Goal: Find specific page/section: Find specific page/section

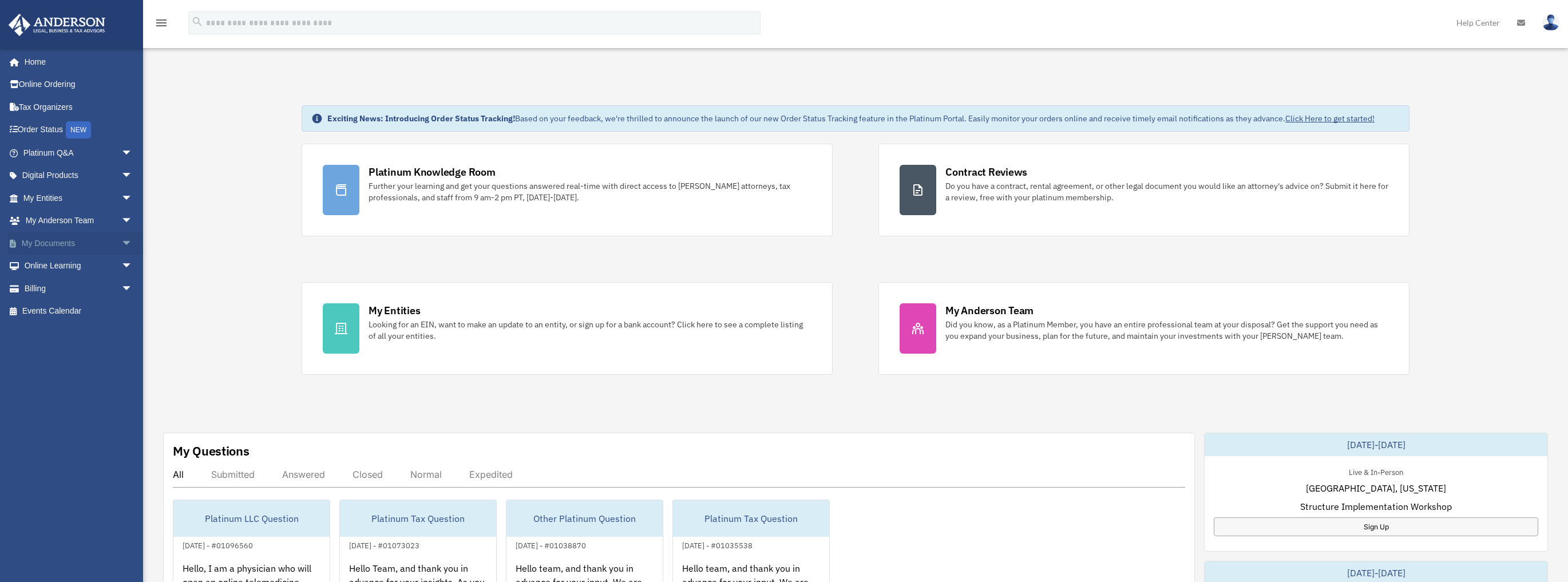
click at [121, 242] on span "arrow_drop_down" at bounding box center [132, 244] width 23 height 24
click at [49, 265] on link "Box" at bounding box center [82, 266] width 134 height 23
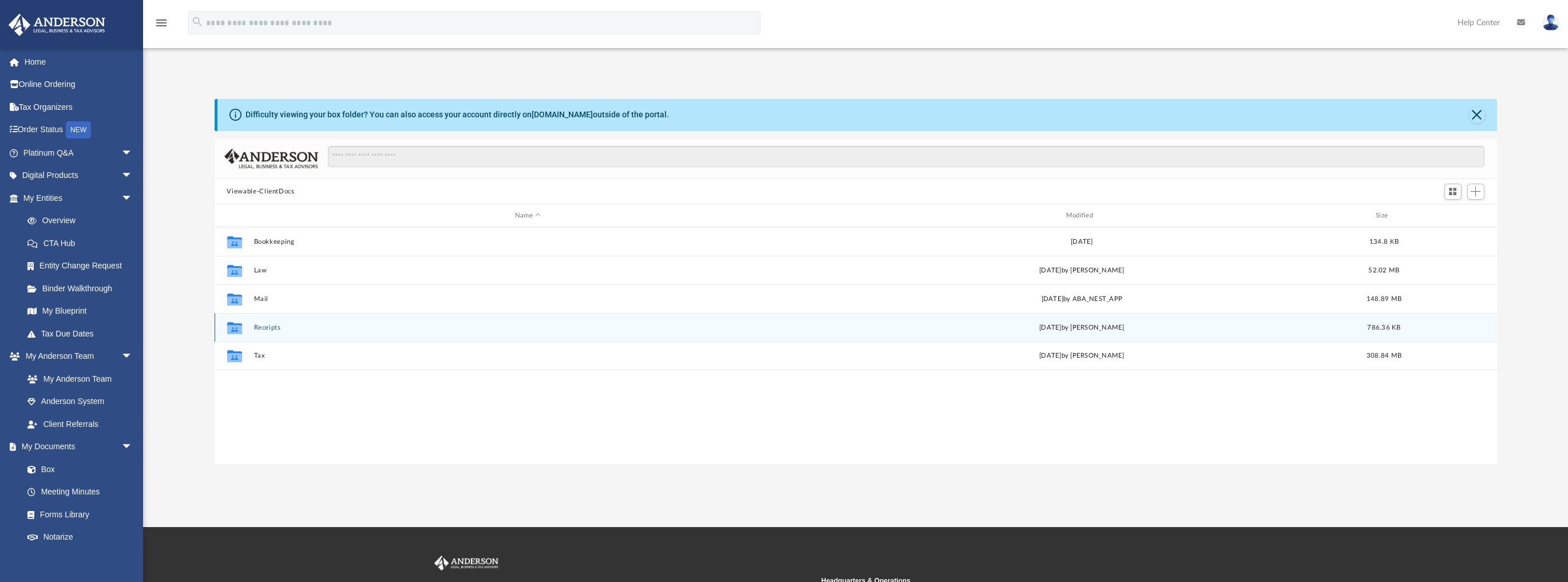
scroll to position [253, 1276]
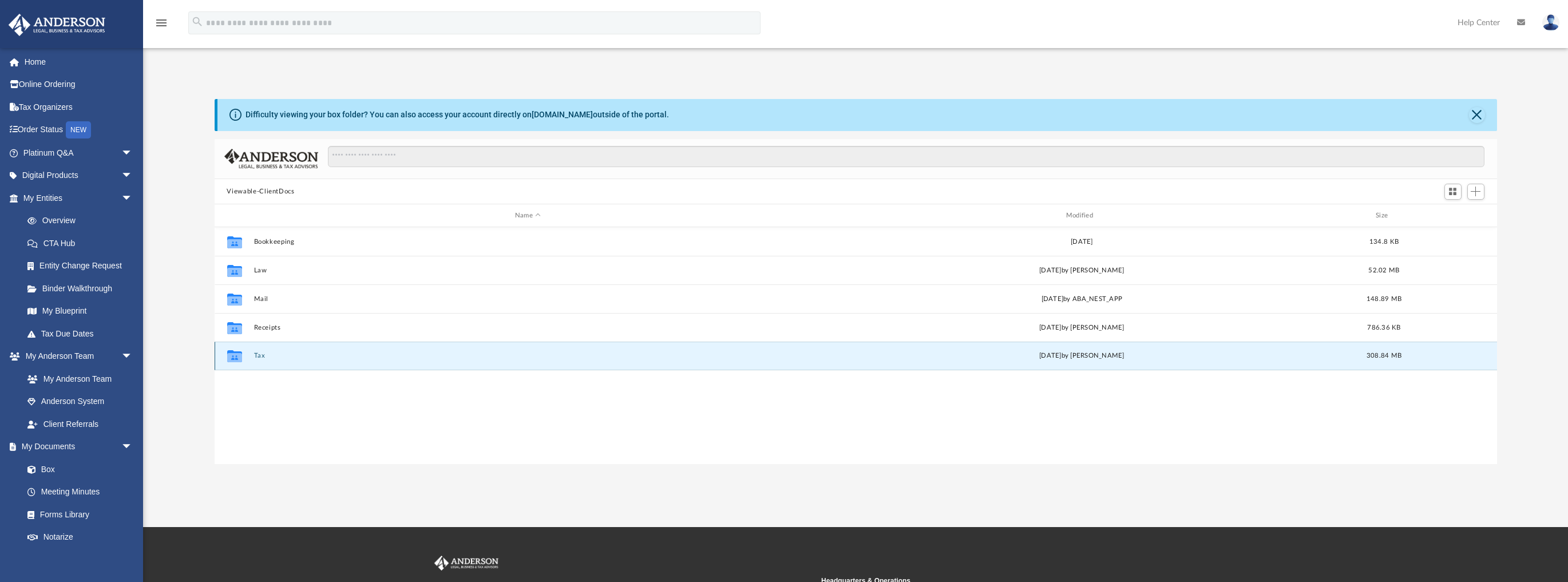
click at [261, 353] on button "Tax" at bounding box center [527, 356] width 549 height 7
click at [371, 356] on button "[PERSON_NAME] & [PERSON_NAME] [PERSON_NAME]" at bounding box center [527, 356] width 549 height 7
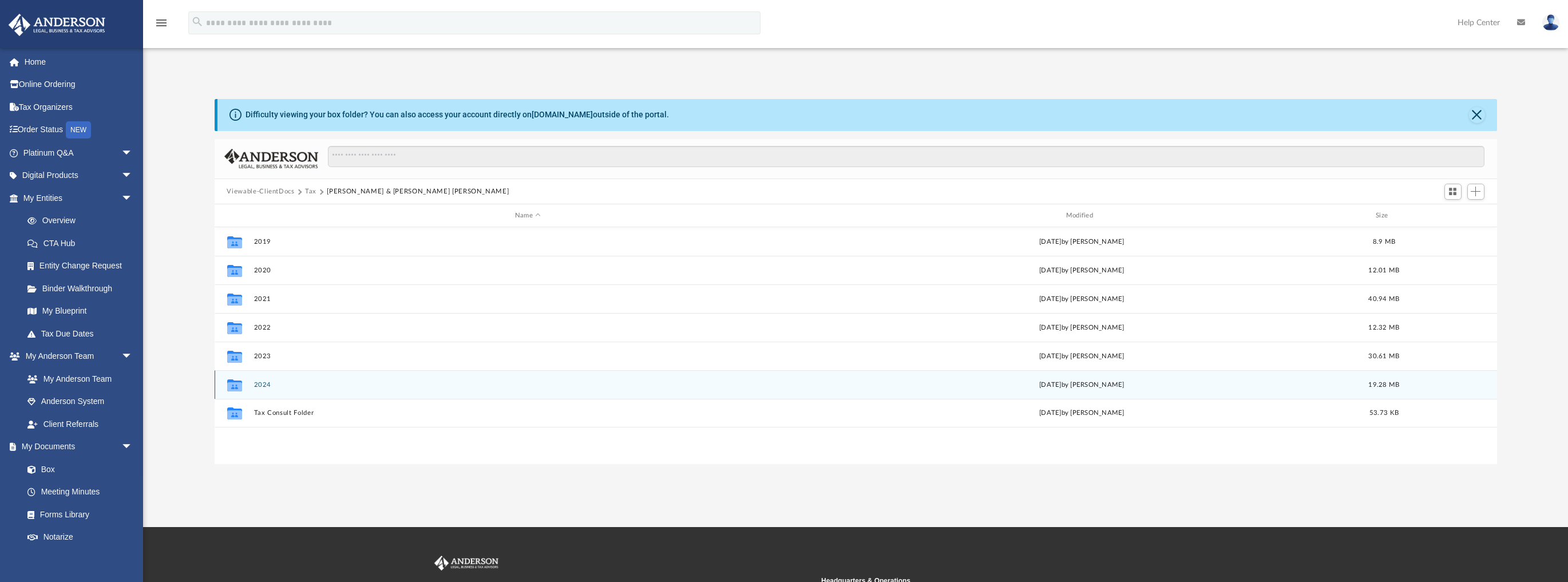
click at [262, 386] on button "2024" at bounding box center [527, 384] width 549 height 7
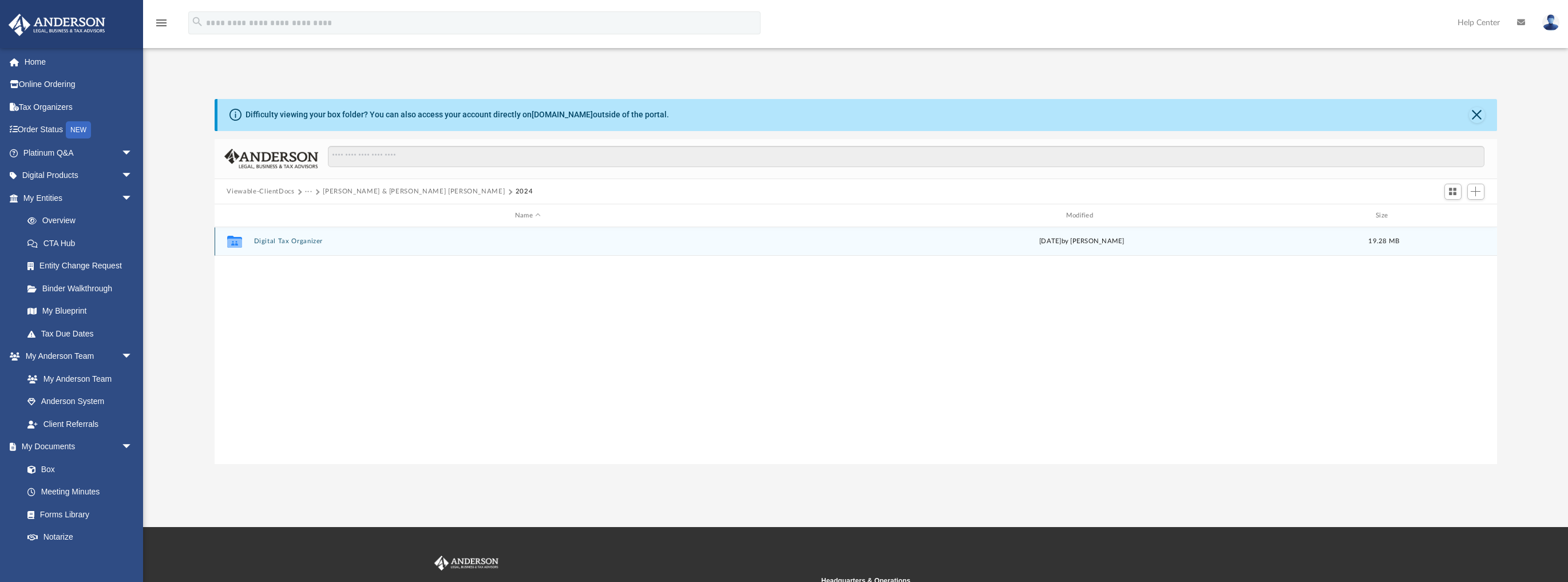
click at [307, 241] on button "Digital Tax Organizer" at bounding box center [527, 241] width 549 height 7
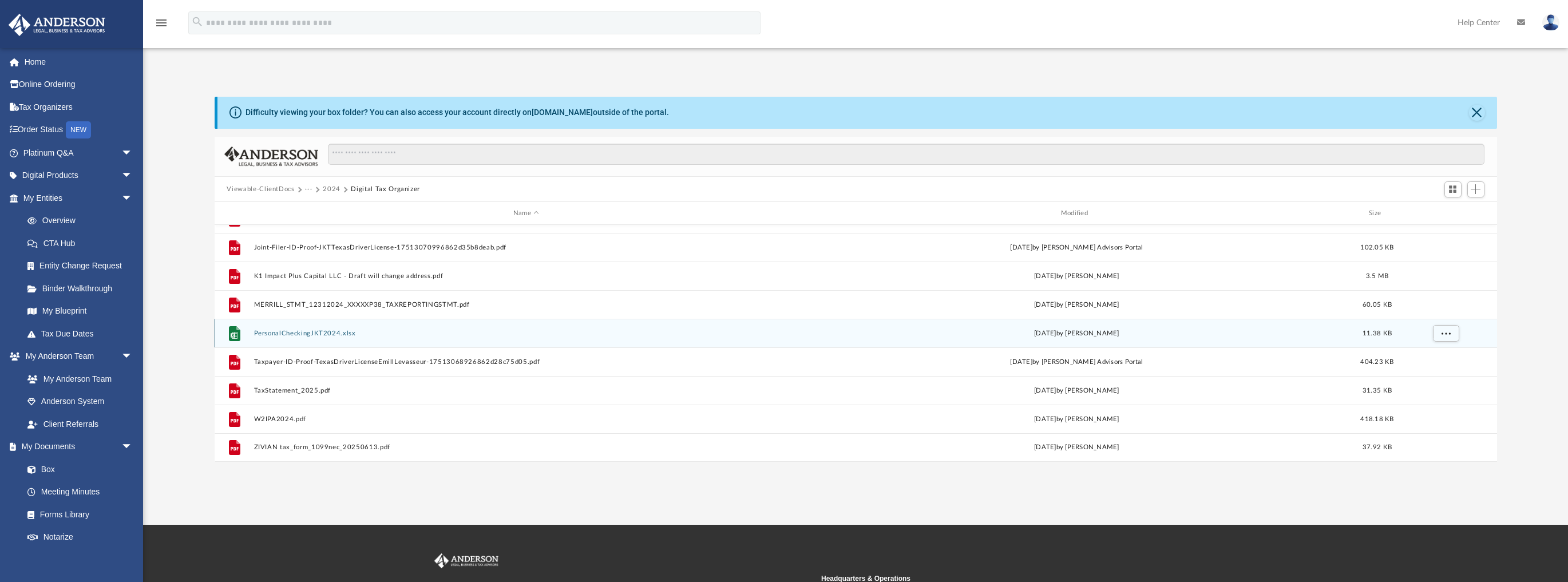
scroll to position [3, 0]
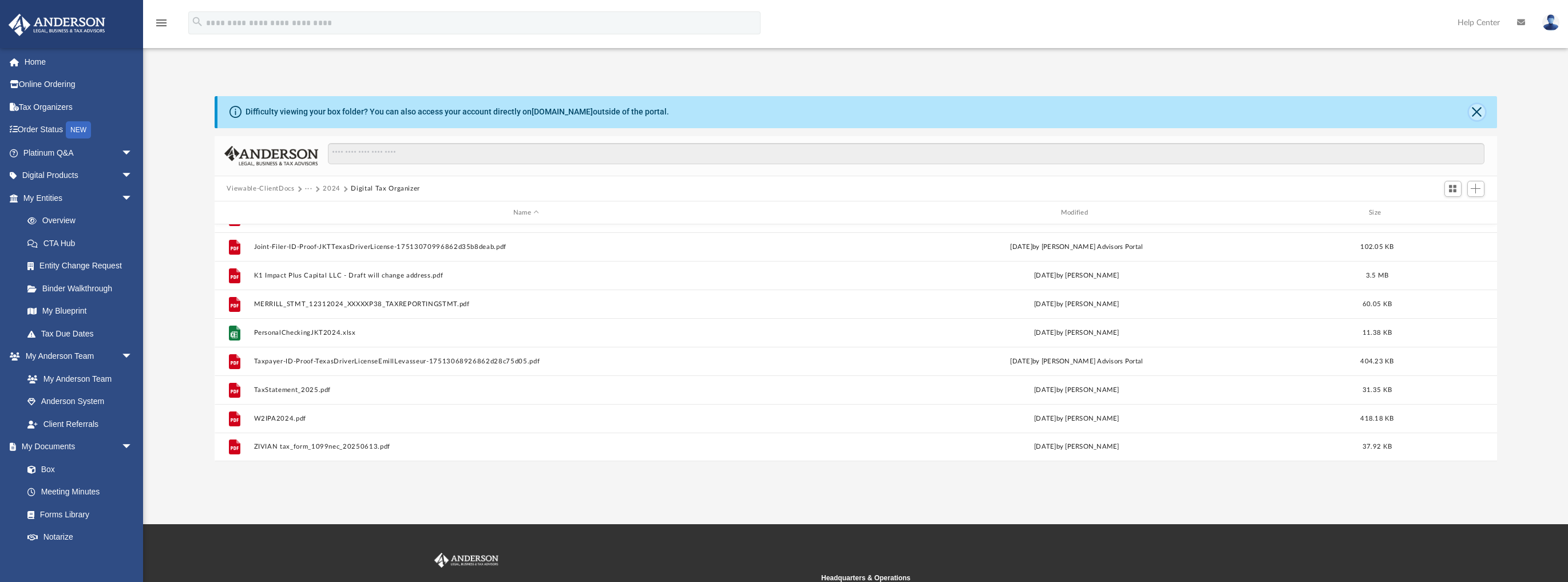
click at [1475, 113] on button "Close" at bounding box center [1476, 112] width 16 height 16
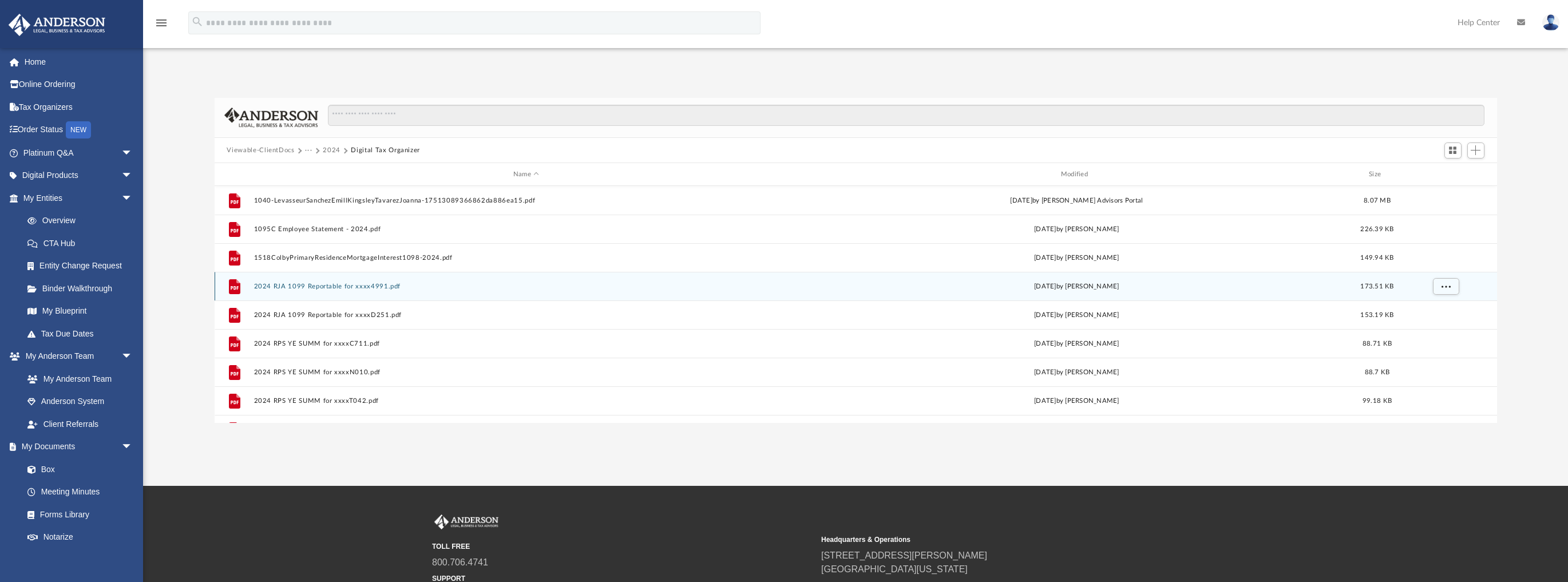
scroll to position [0, 0]
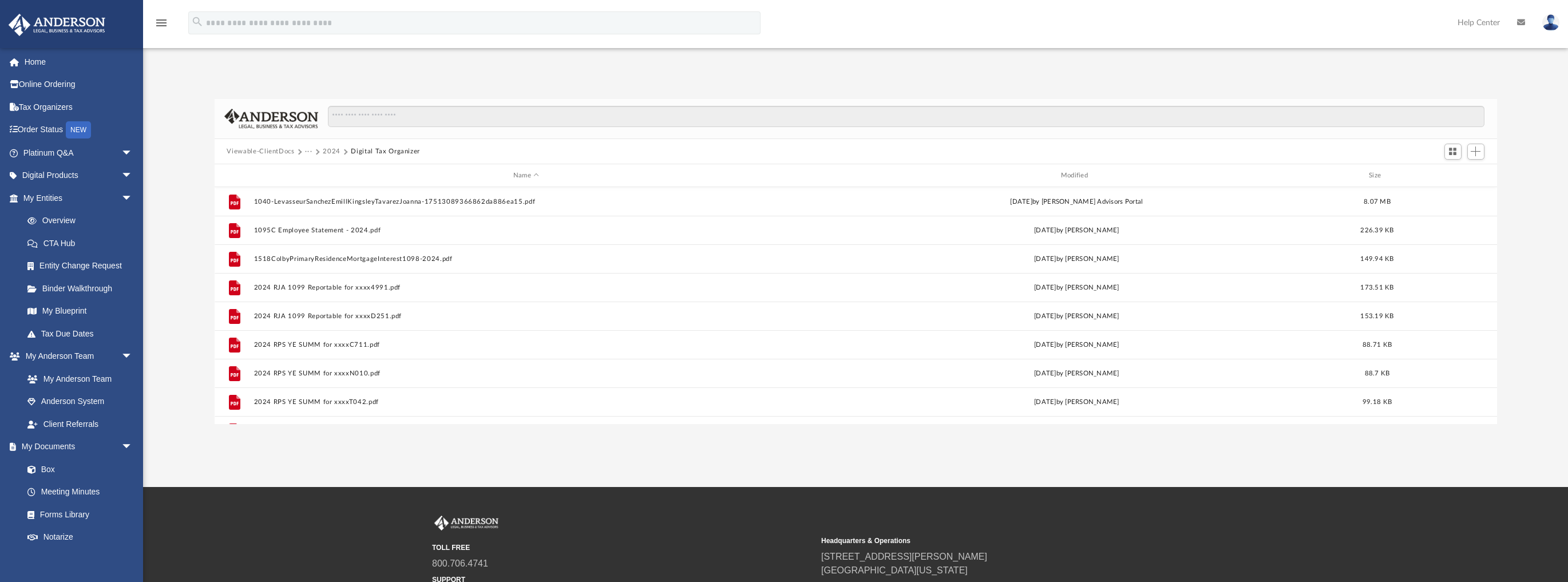
click at [332, 148] on button "2024" at bounding box center [331, 151] width 18 height 11
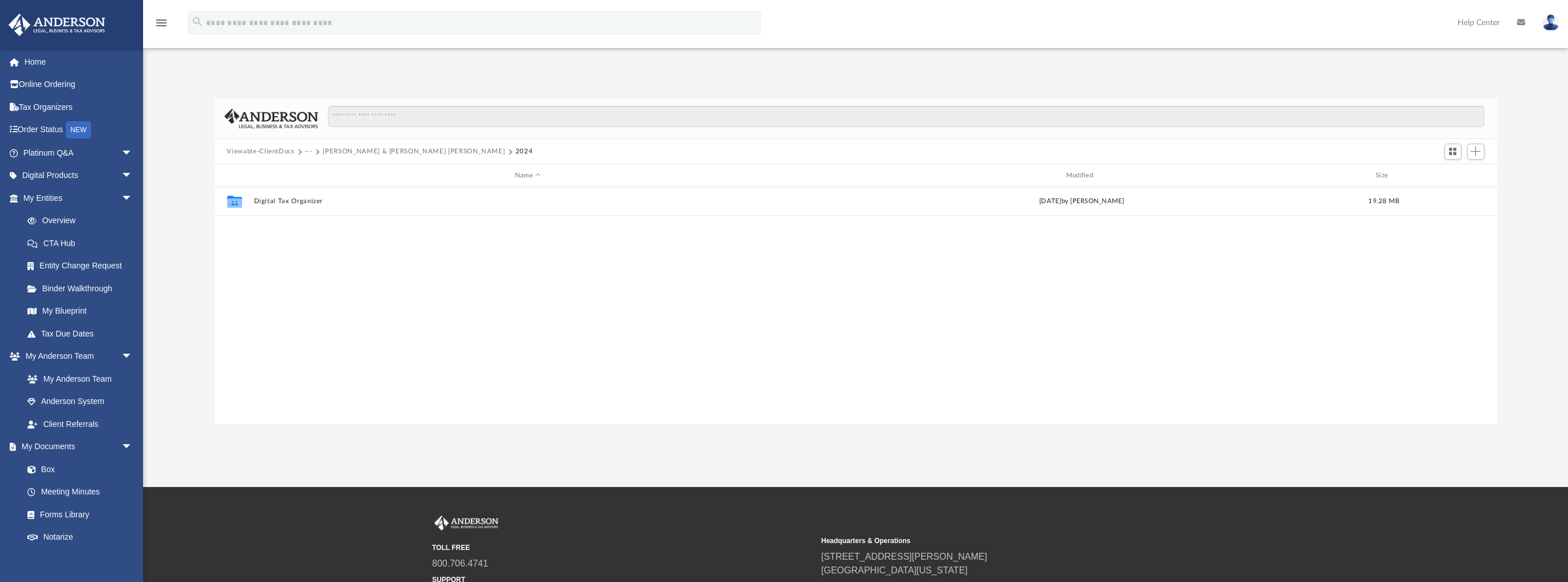
click at [360, 152] on button "[PERSON_NAME] & [PERSON_NAME] [PERSON_NAME]" at bounding box center [414, 151] width 182 height 11
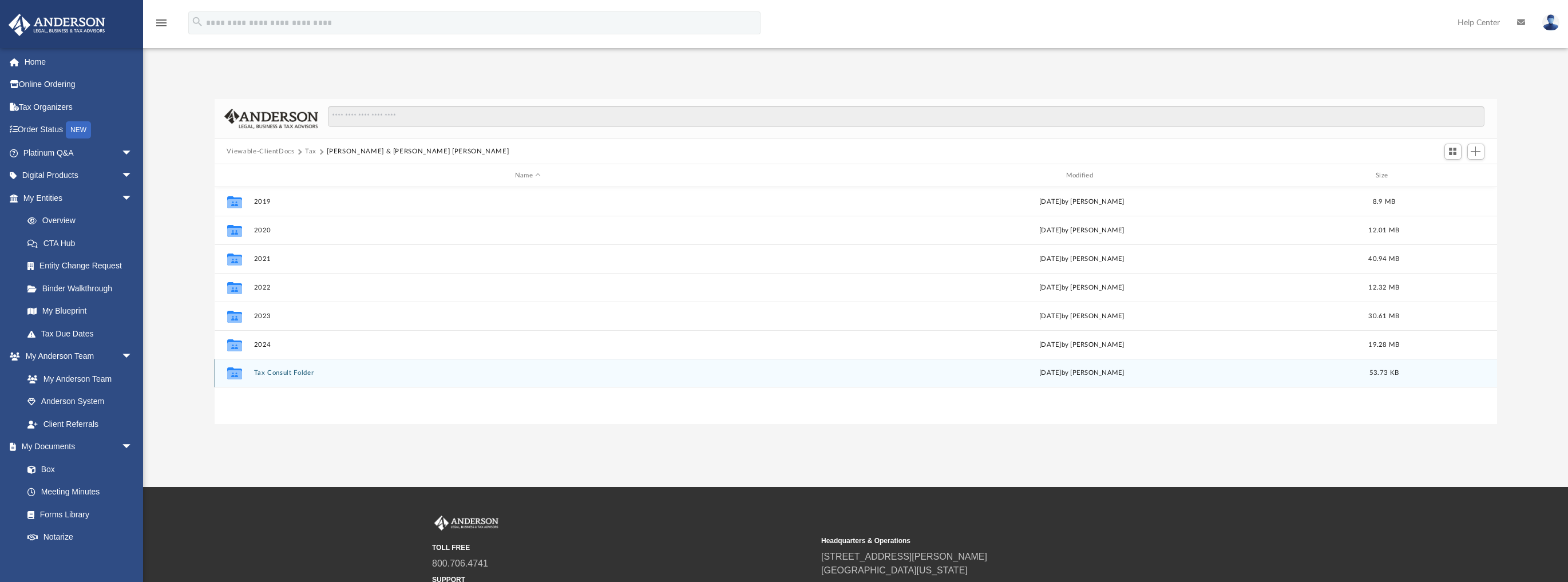
click at [294, 373] on button "Tax Consult Folder" at bounding box center [527, 373] width 549 height 7
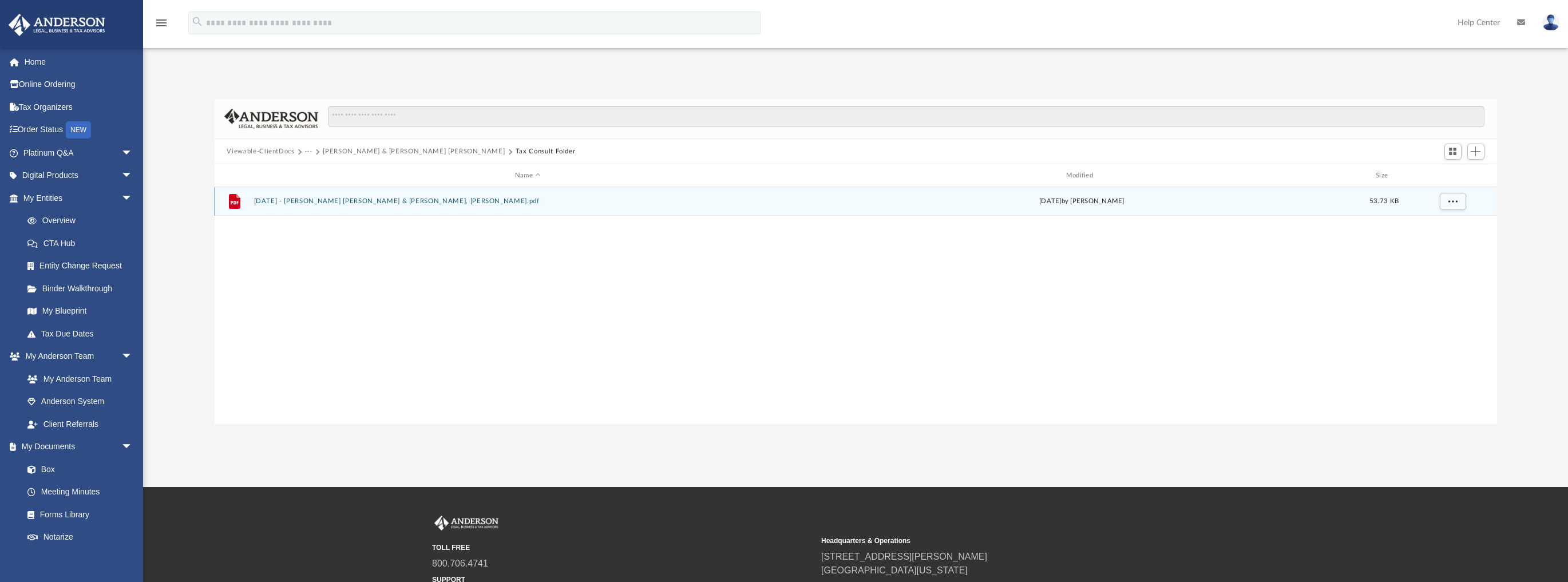
click at [437, 201] on button "[DATE] - [PERSON_NAME] [PERSON_NAME] & [PERSON_NAME], [PERSON_NAME].pdf" at bounding box center [527, 201] width 549 height 7
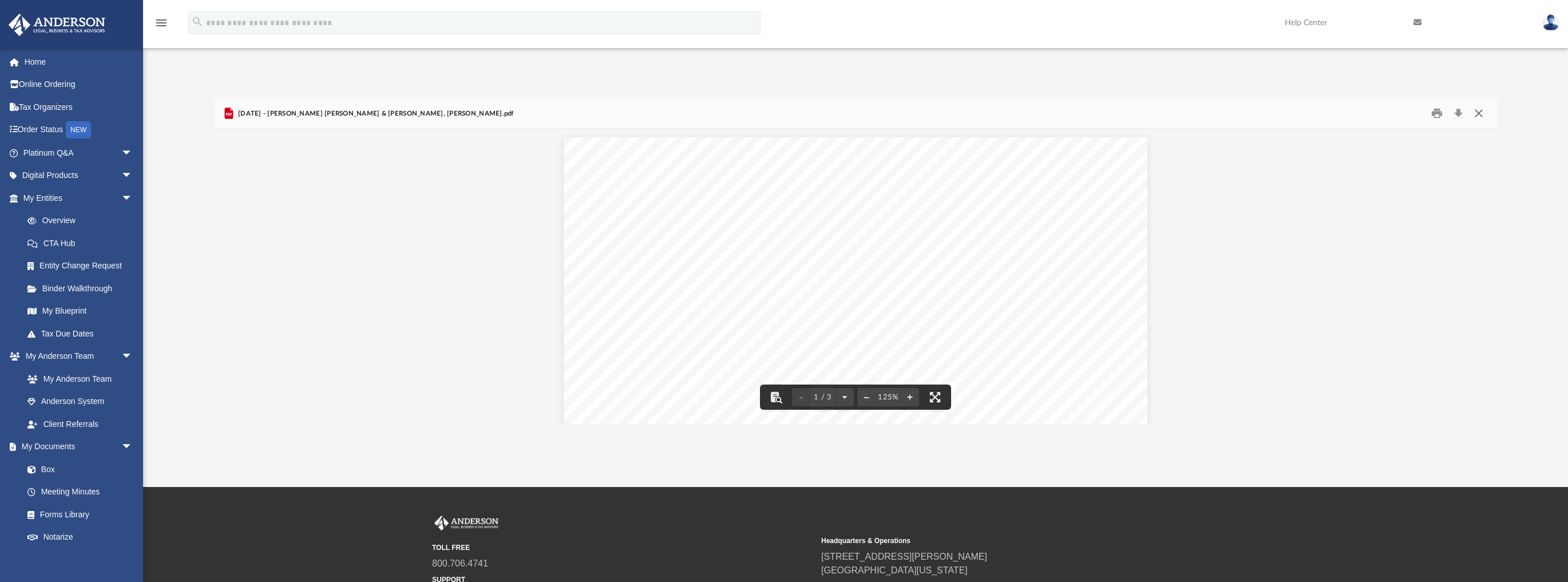
click at [1478, 113] on button "Close" at bounding box center [1478, 113] width 20 height 18
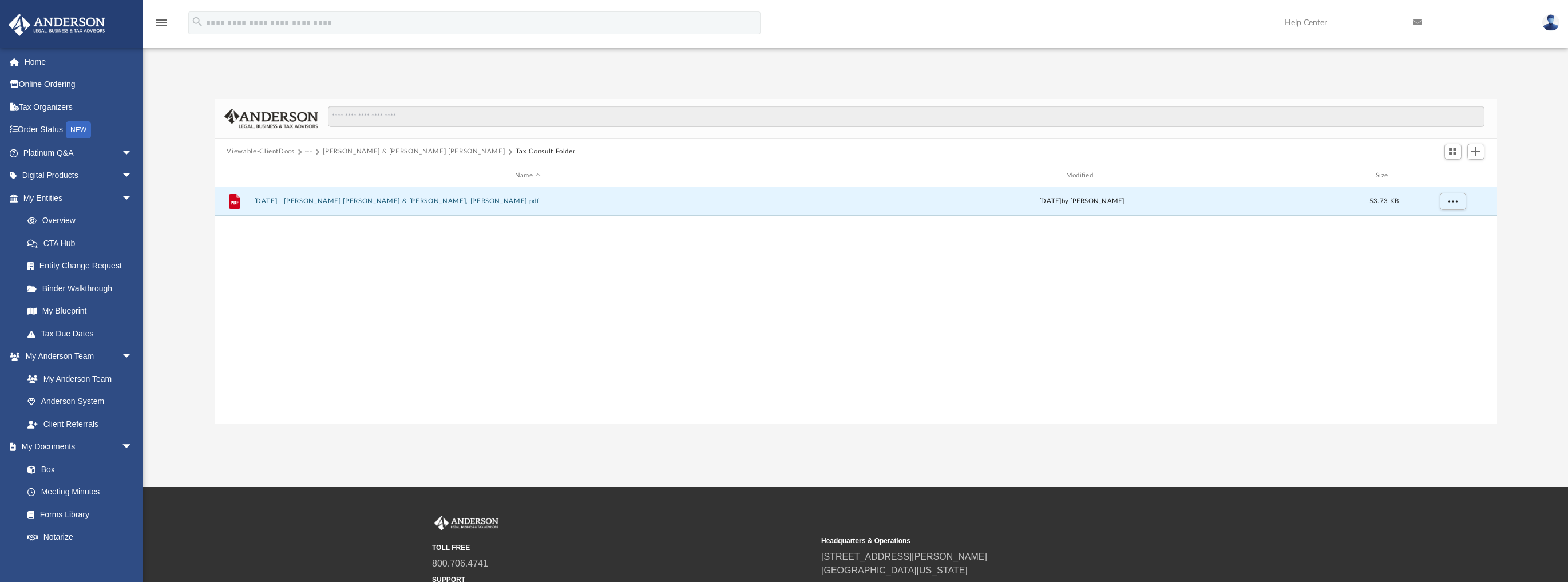
click at [270, 151] on button "Viewable-ClientDocs" at bounding box center [260, 151] width 68 height 11
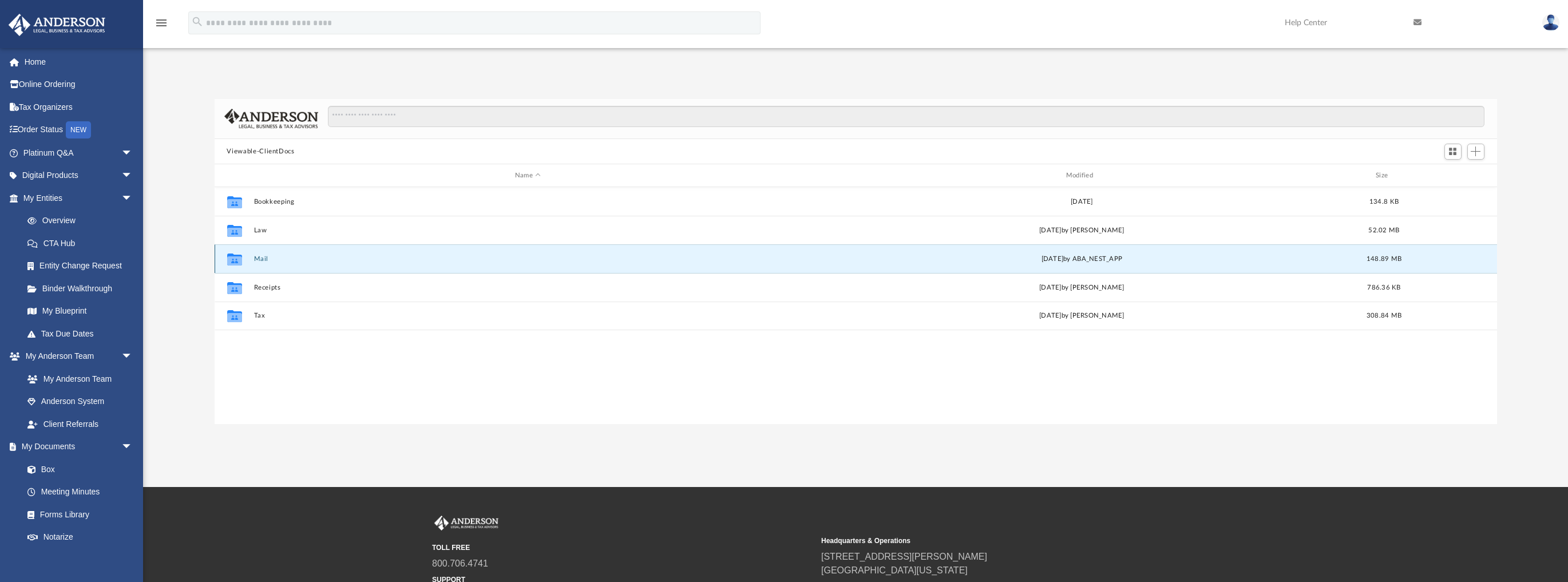
click at [261, 257] on button "Mail" at bounding box center [527, 258] width 549 height 7
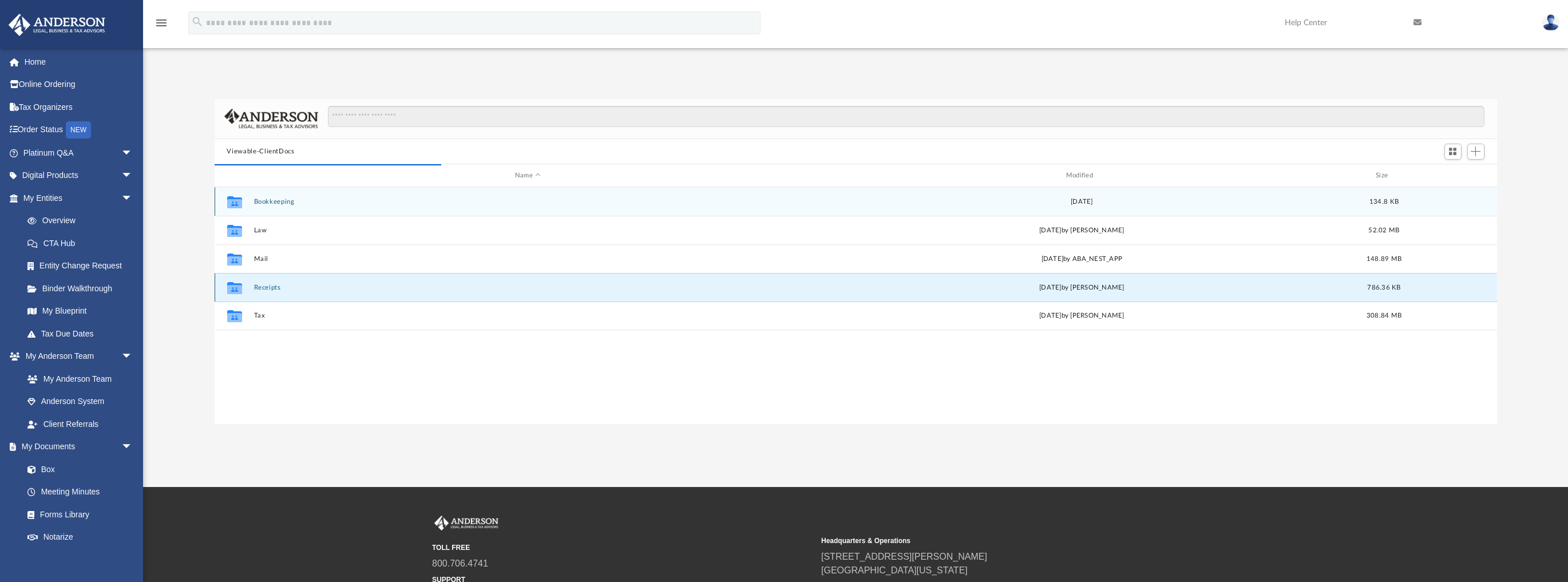
click at [267, 288] on button "Receipts" at bounding box center [527, 287] width 549 height 7
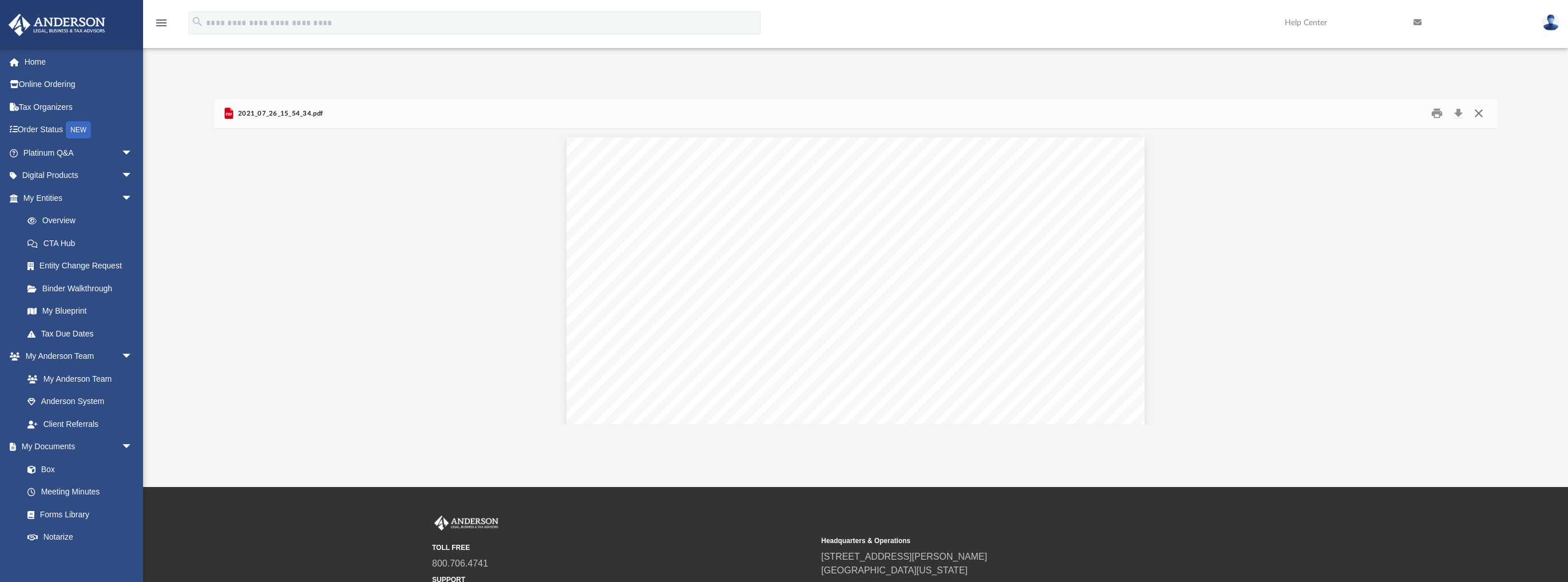
click at [1474, 109] on button "Close" at bounding box center [1478, 113] width 20 height 18
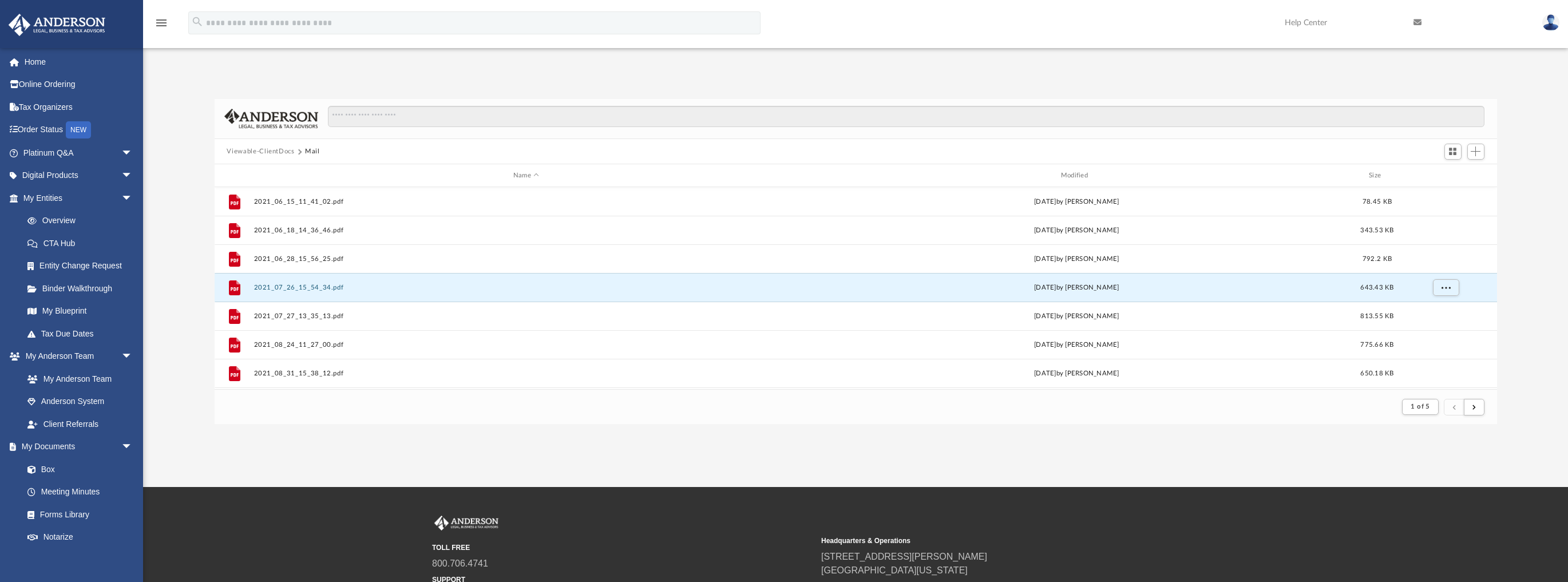
click at [254, 150] on button "Viewable-ClientDocs" at bounding box center [260, 151] width 68 height 11
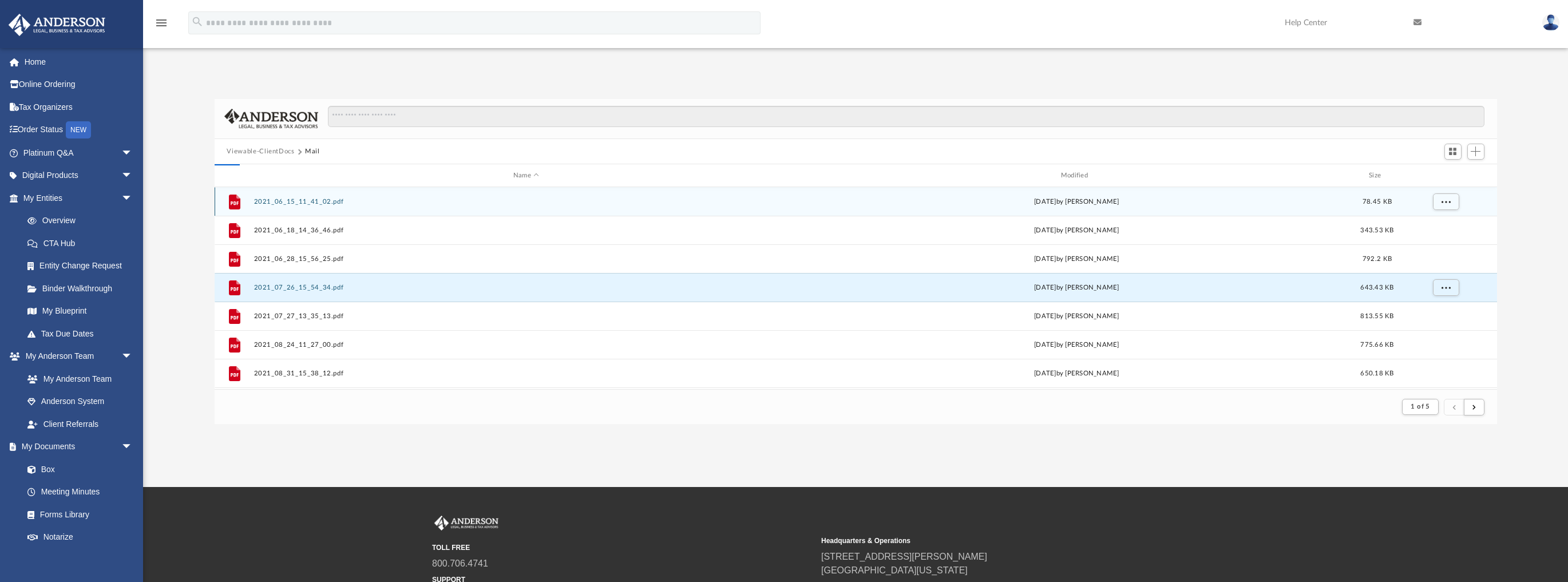
scroll to position [253, 1276]
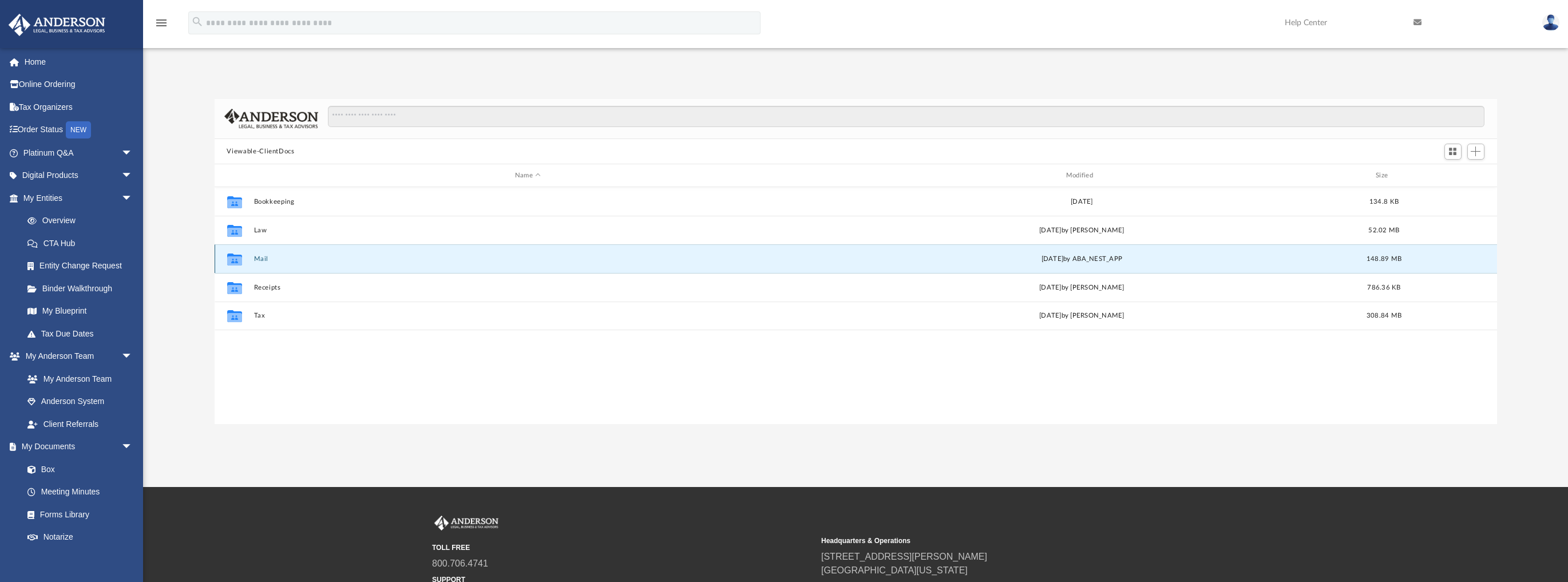
click at [264, 259] on button "Mail" at bounding box center [527, 258] width 549 height 7
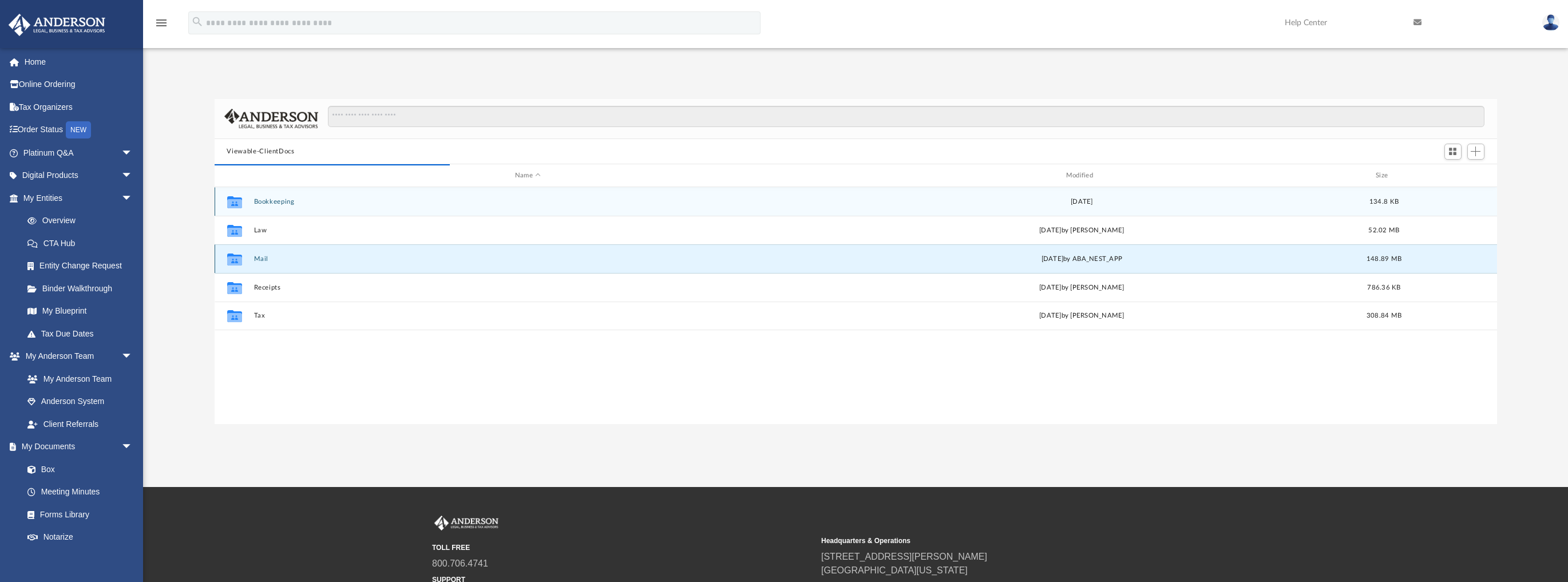
scroll to position [217, 1276]
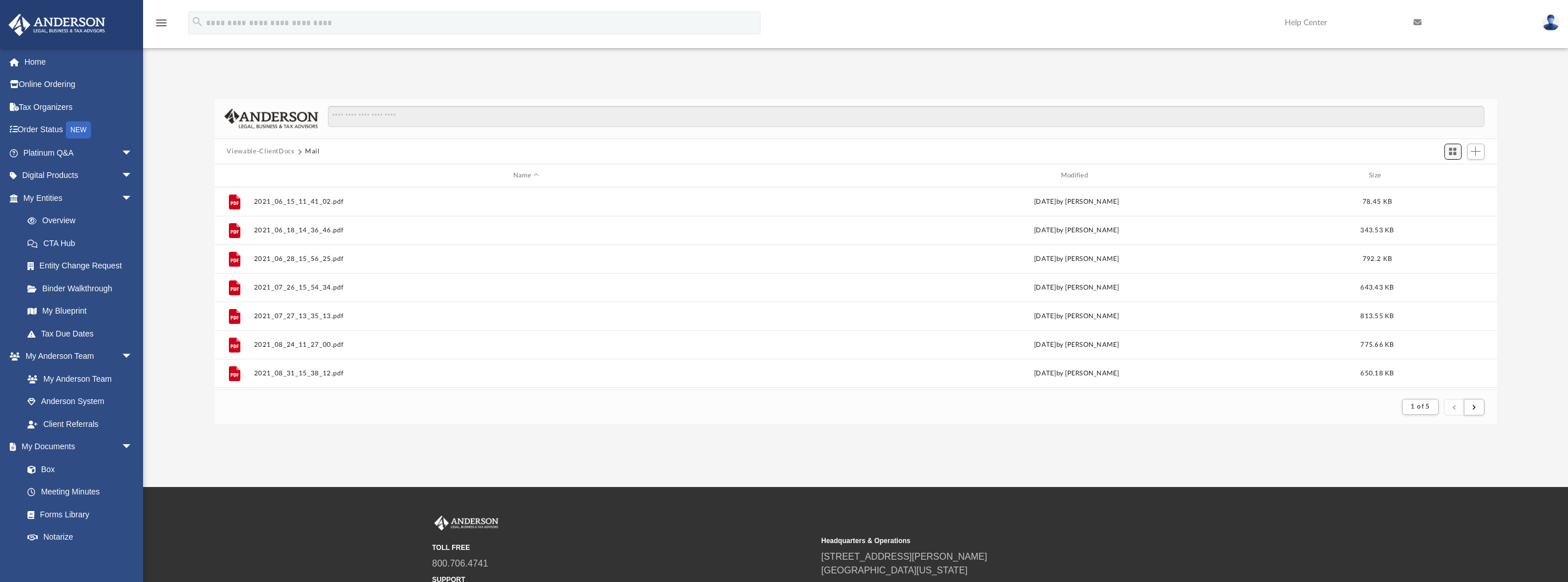
click at [1449, 154] on span "Switch to Grid View" at bounding box center [1452, 151] width 10 height 10
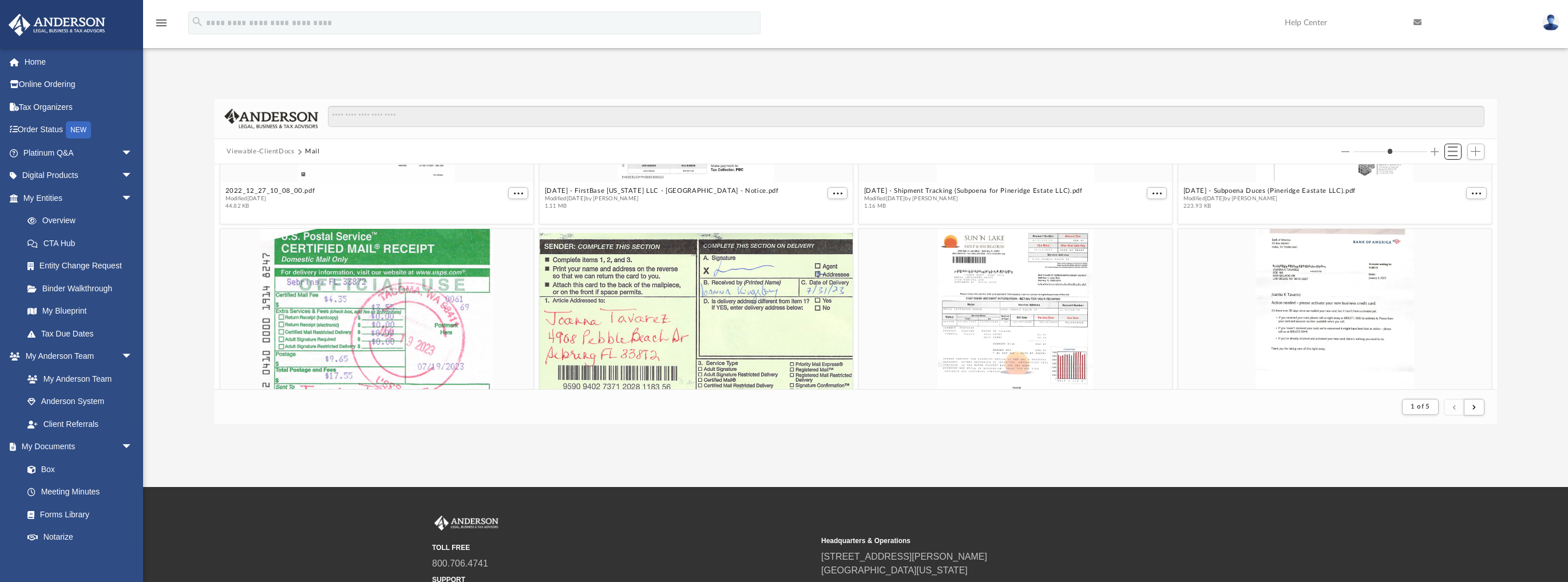
scroll to position [1940, 0]
click at [284, 149] on button "Viewable-ClientDocs" at bounding box center [260, 151] width 68 height 11
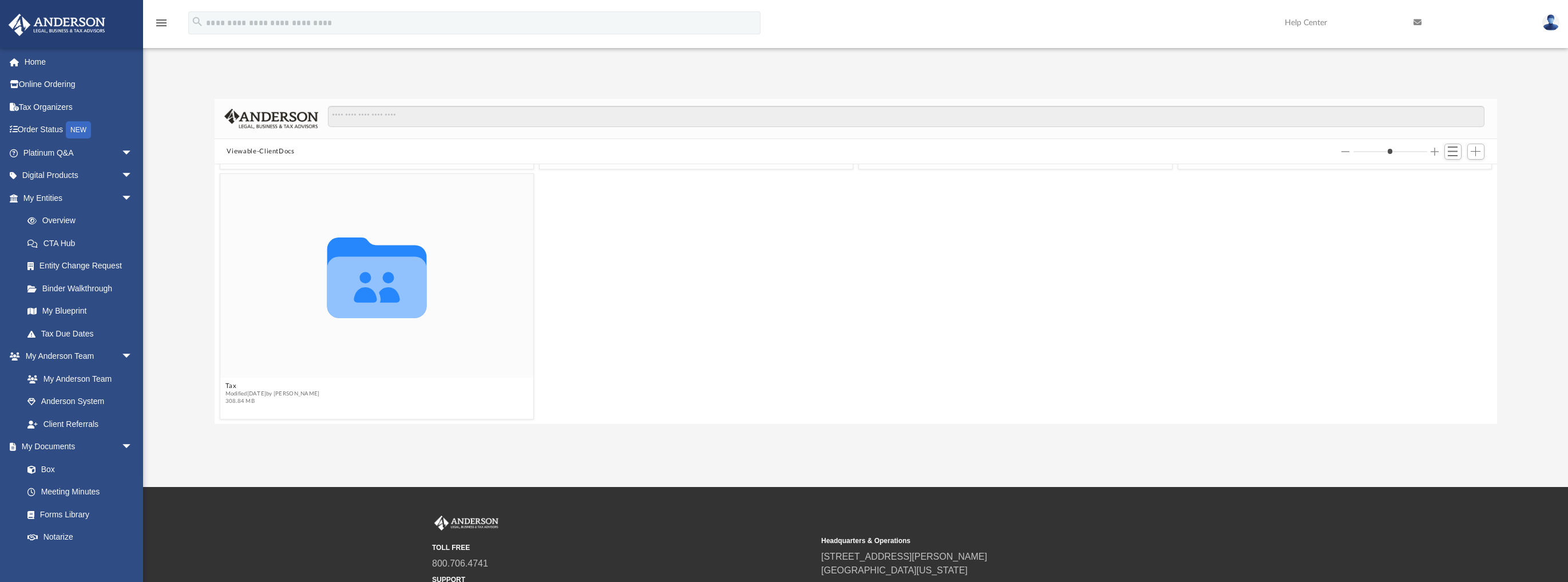
scroll to position [253, 1276]
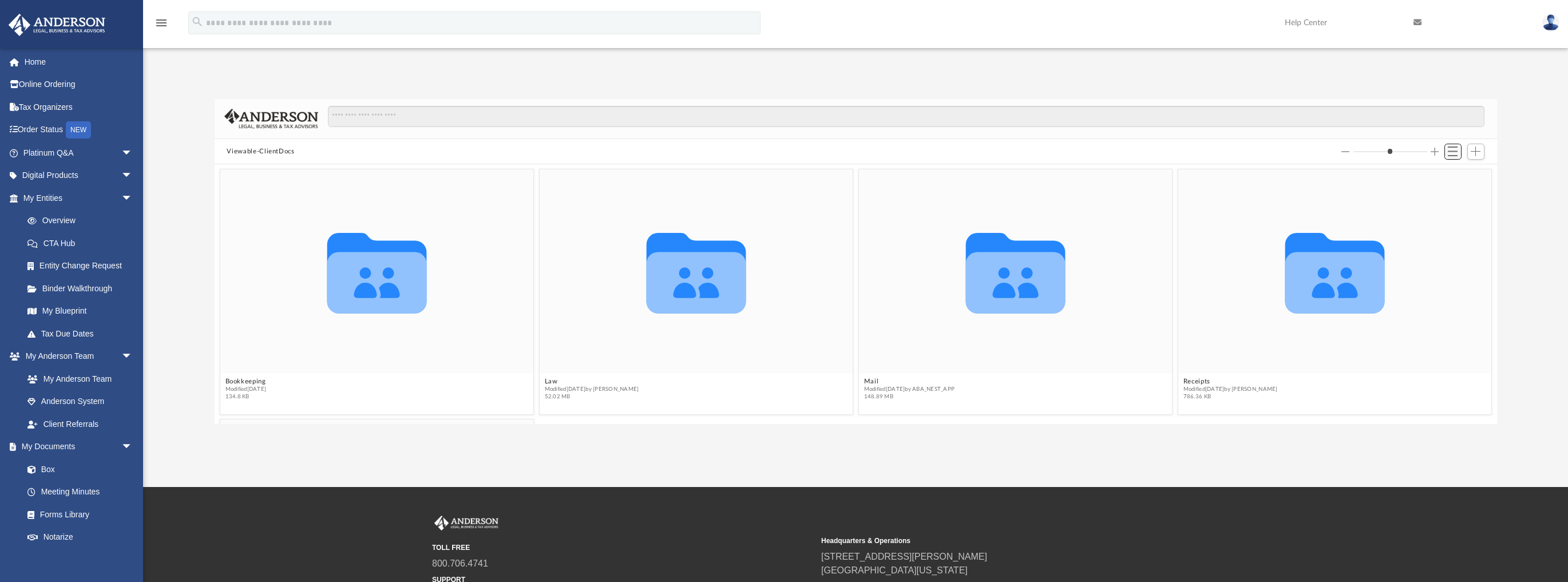
click at [1451, 146] on button "Switch to List View" at bounding box center [1453, 151] width 17 height 16
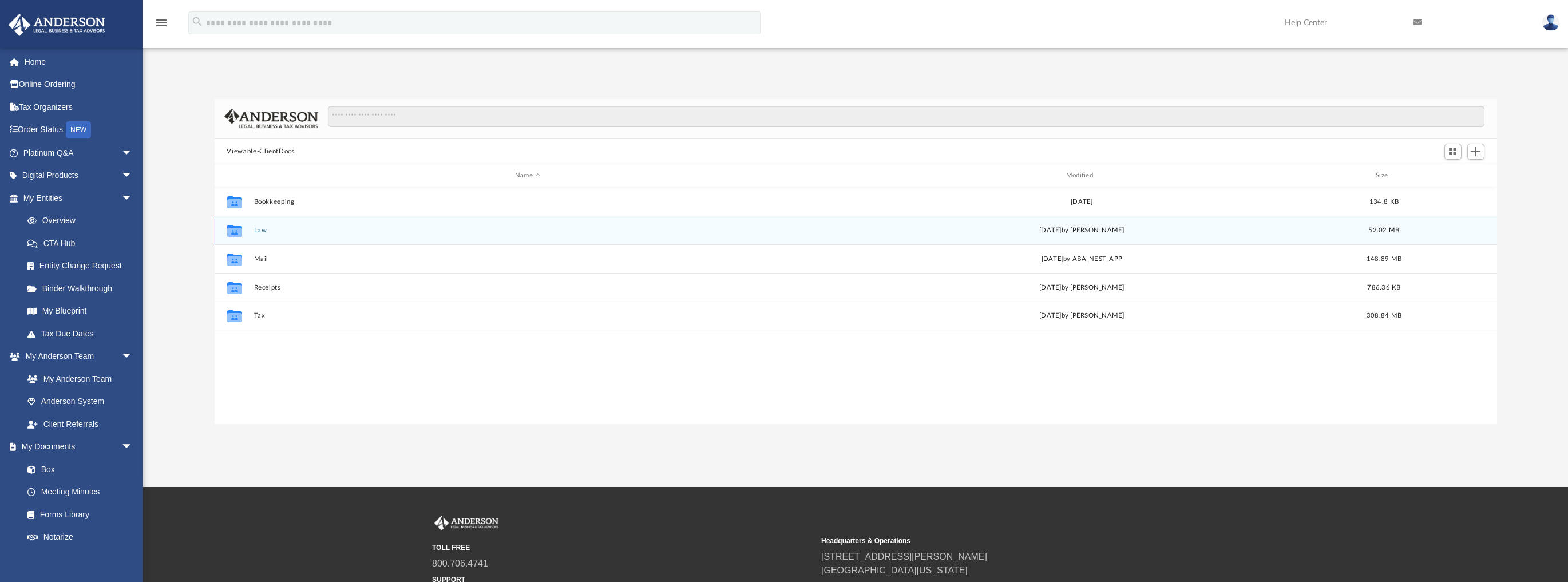
click at [263, 229] on button "Law" at bounding box center [527, 230] width 549 height 7
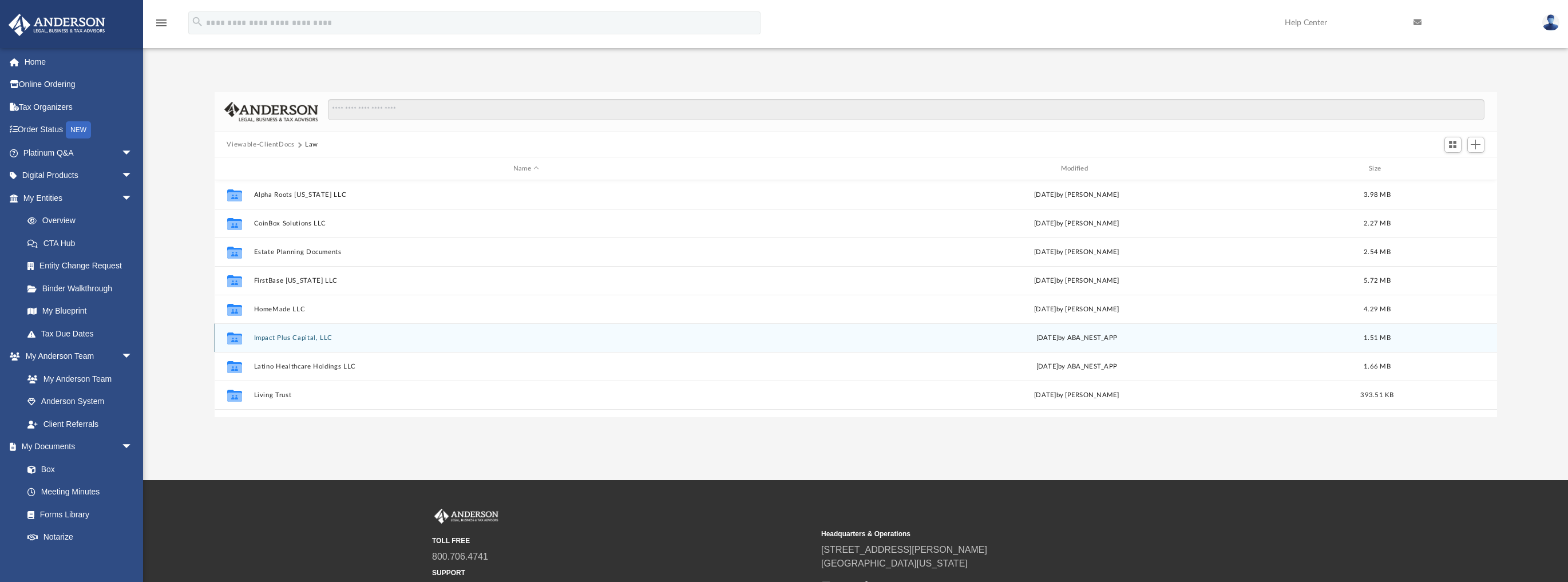
scroll to position [0, 0]
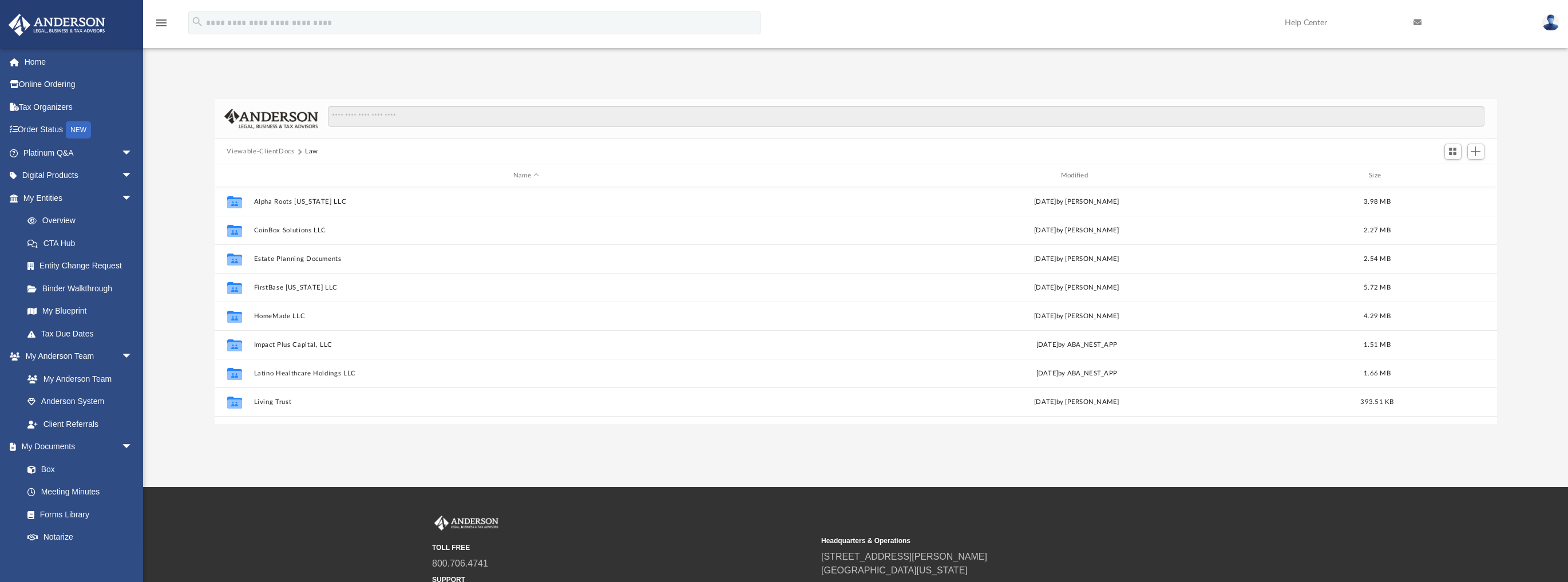
click at [276, 149] on button "Viewable-ClientDocs" at bounding box center [260, 151] width 68 height 11
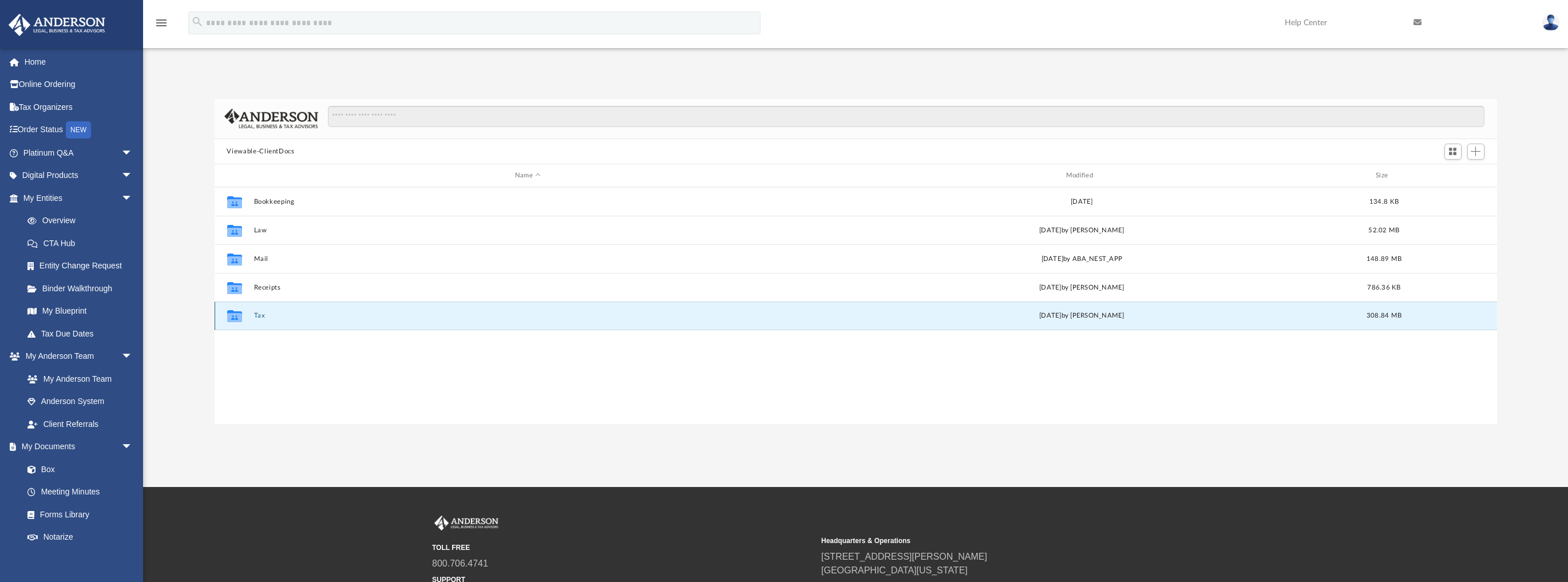
click at [259, 315] on button "Tax" at bounding box center [527, 315] width 549 height 7
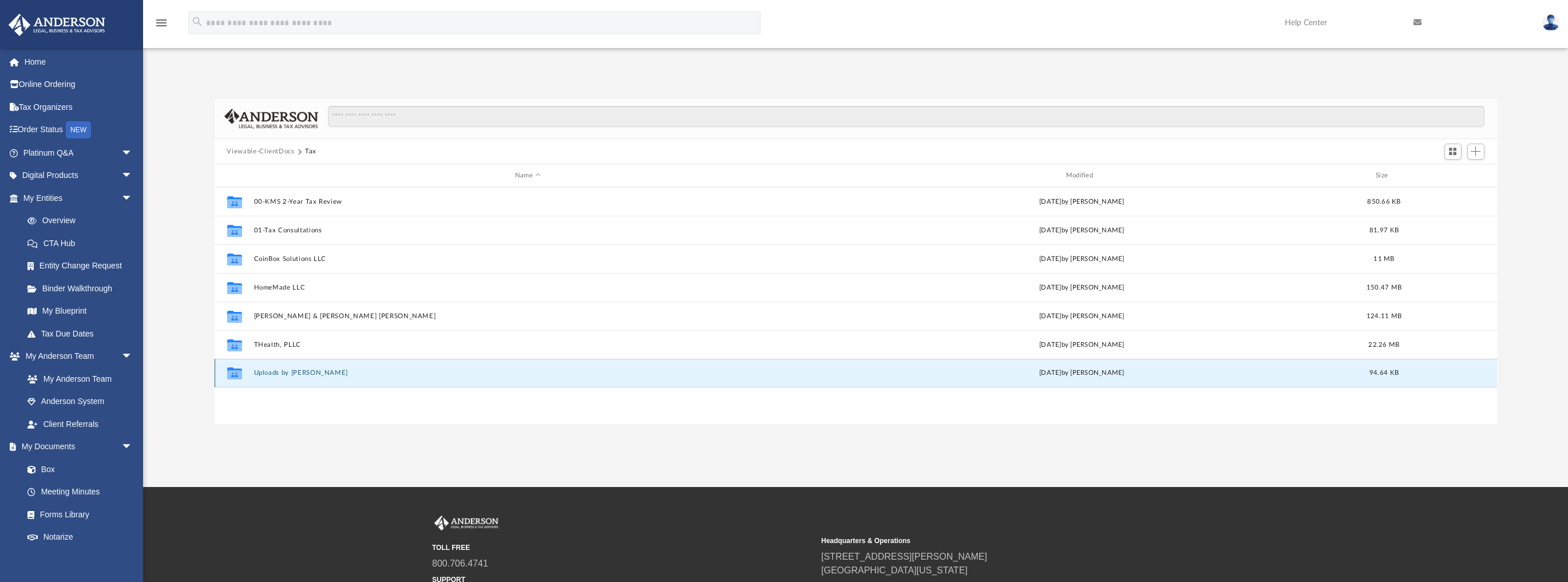
click at [304, 370] on button "Uploads by [PERSON_NAME]" at bounding box center [527, 373] width 549 height 7
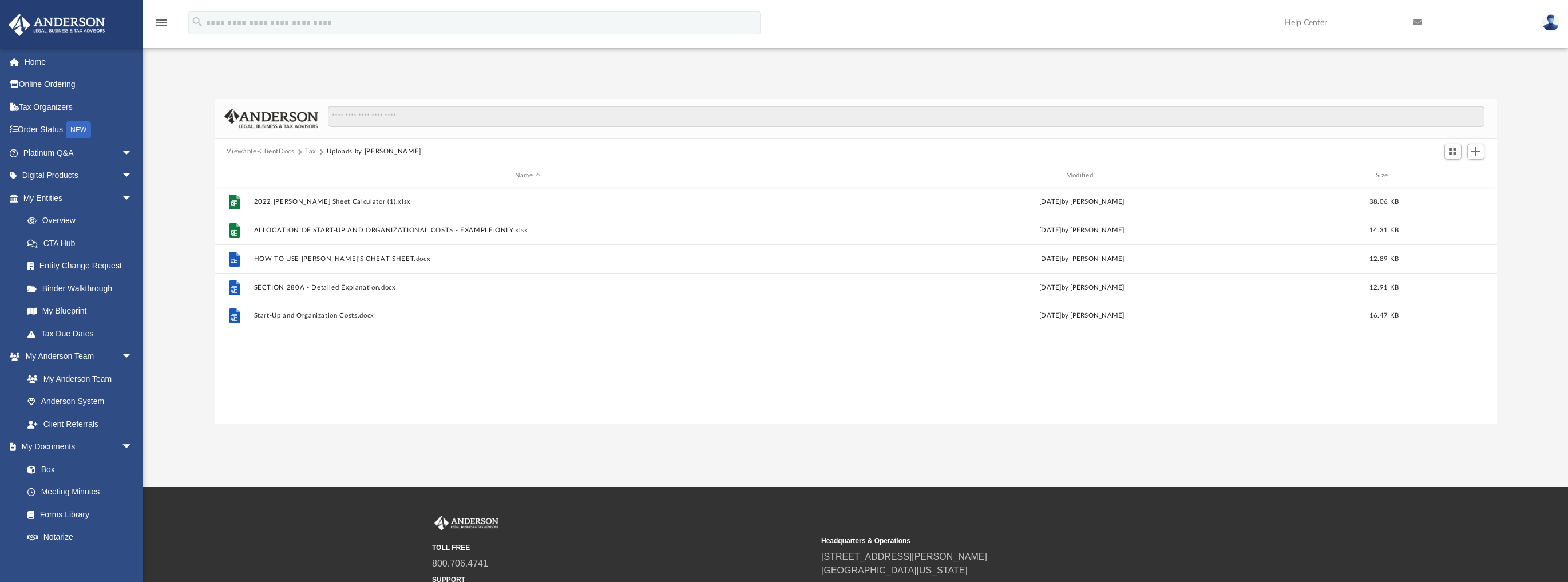
click at [309, 149] on button "Tax" at bounding box center [310, 151] width 11 height 11
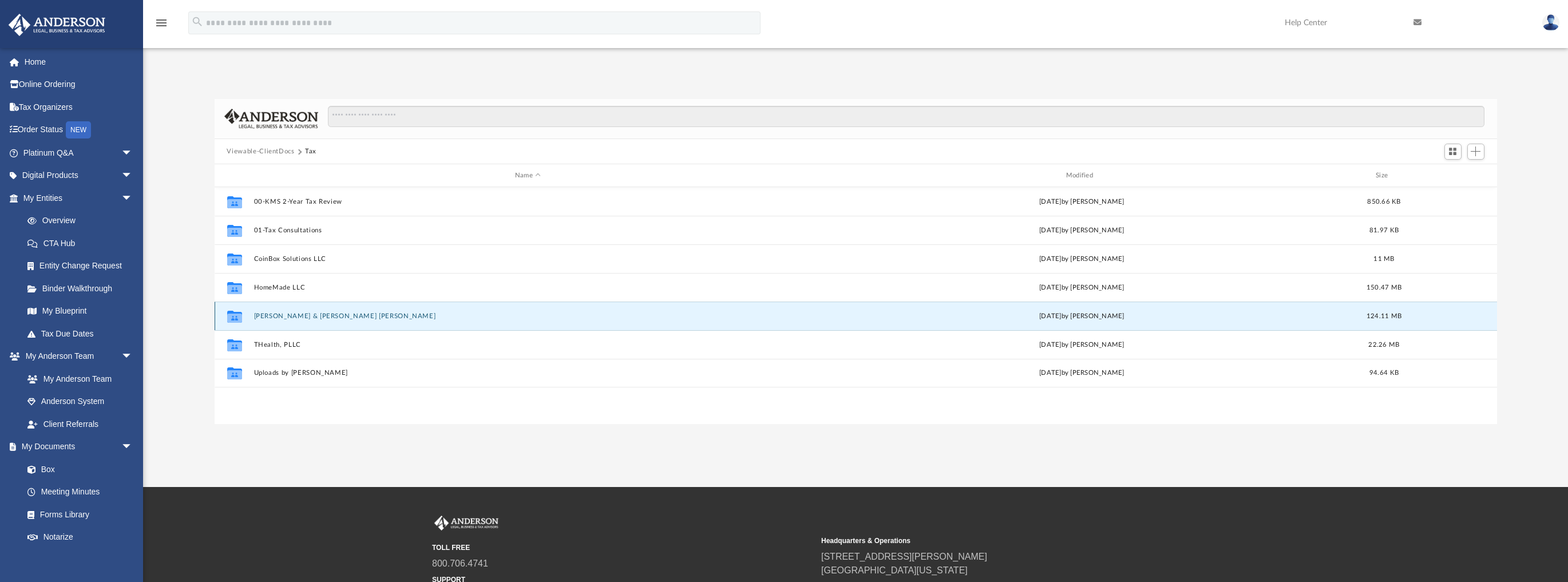
click at [290, 316] on button "[PERSON_NAME] & [PERSON_NAME] [PERSON_NAME]" at bounding box center [527, 315] width 549 height 7
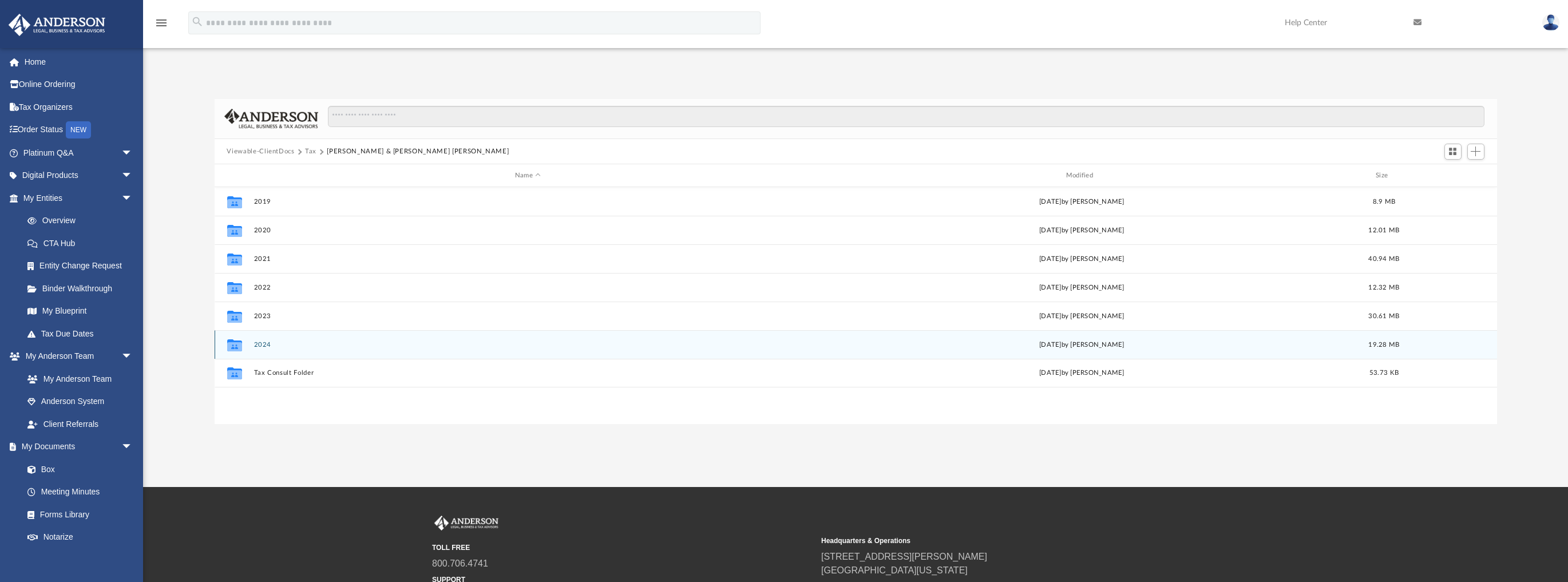
click at [261, 342] on button "2024" at bounding box center [527, 344] width 549 height 7
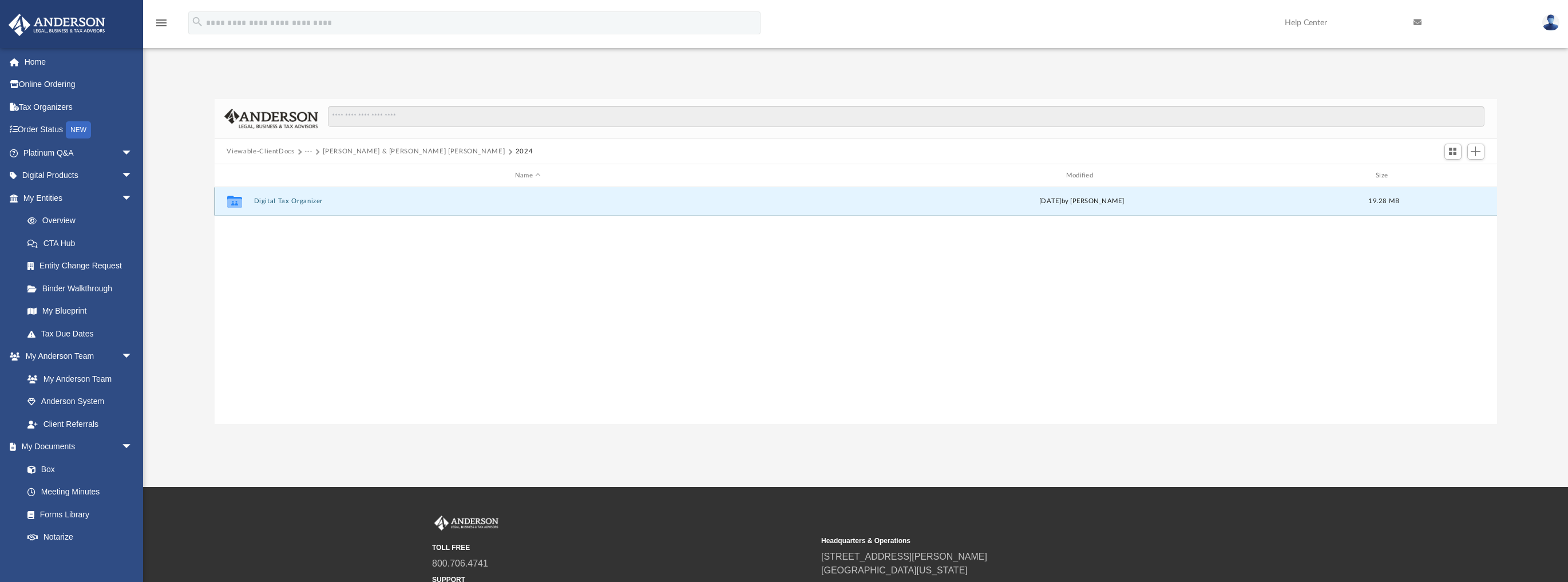
click at [290, 203] on button "Digital Tax Organizer" at bounding box center [527, 201] width 549 height 7
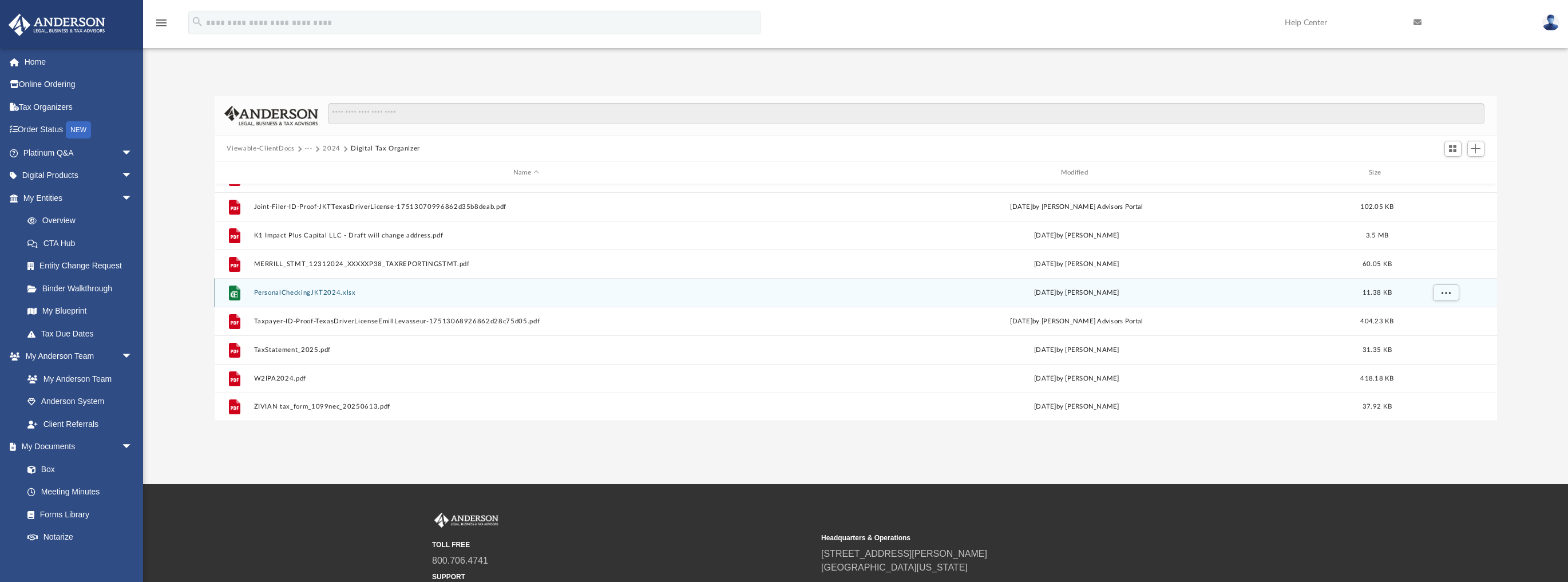
scroll to position [3, 0]
